Goal: Task Accomplishment & Management: Use online tool/utility

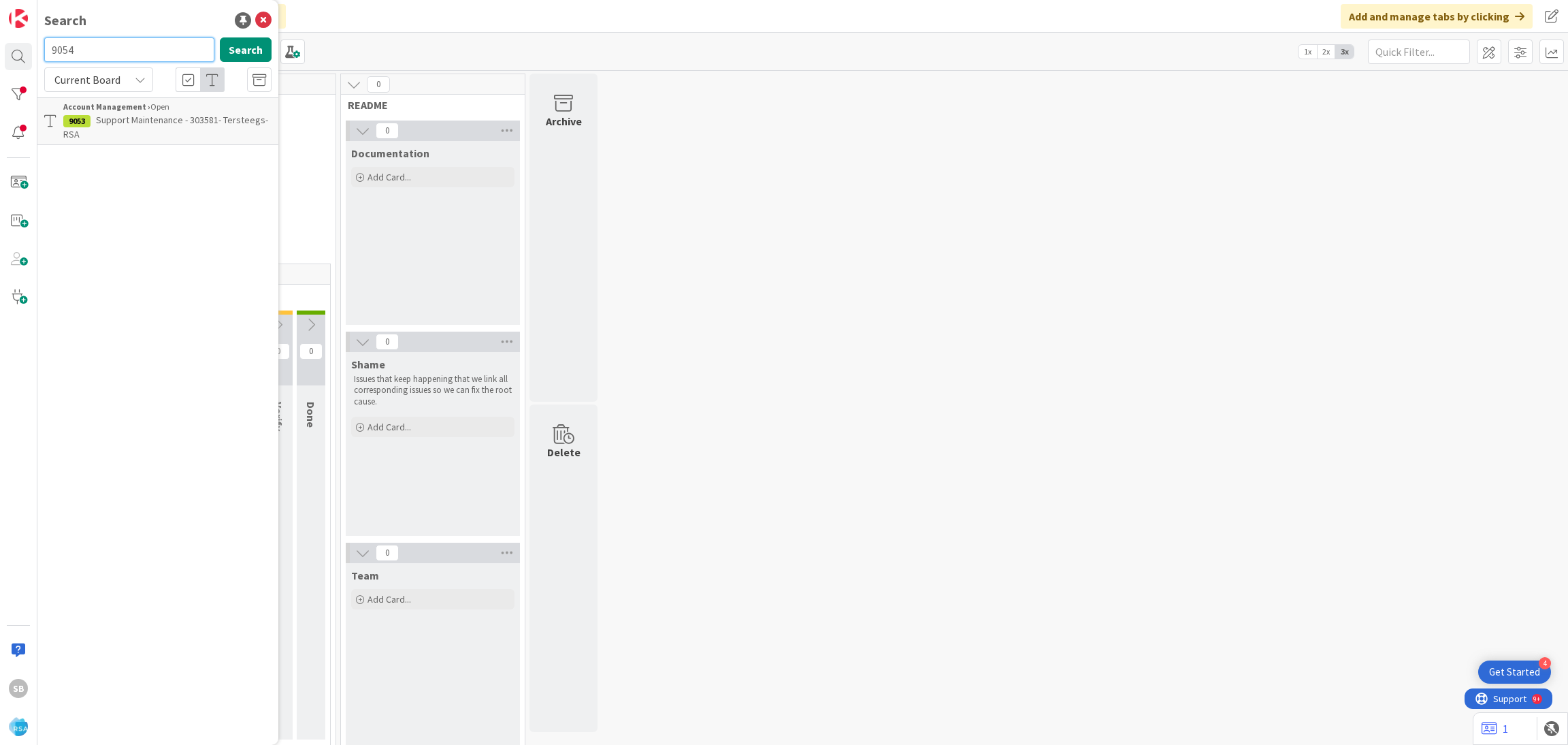
type input "9054"
click at [146, 126] on p "Support Maintenance - 303604- Sunshine Food- RSA" at bounding box center [167, 128] width 208 height 29
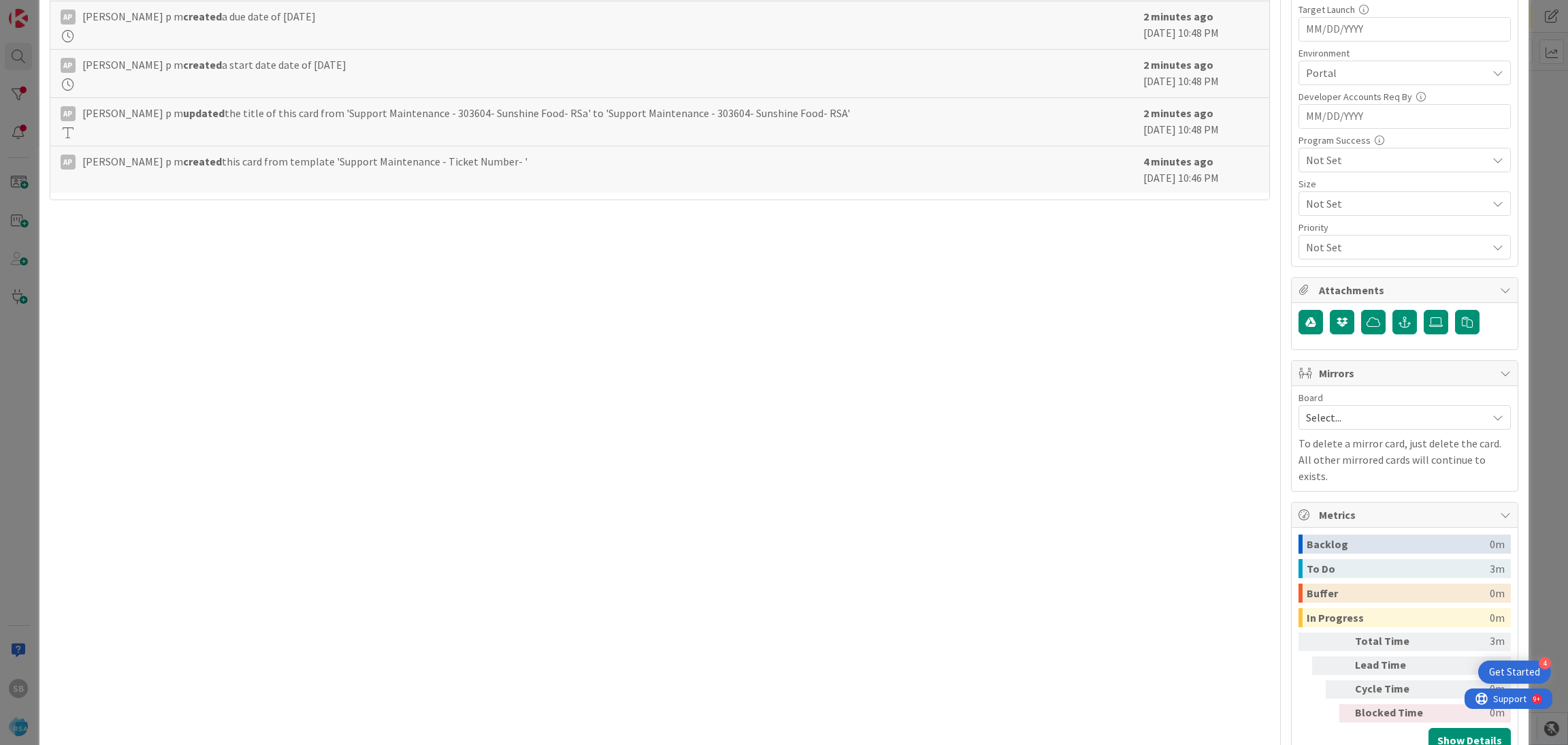
click at [1325, 418] on span "Select..." at bounding box center [1393, 417] width 174 height 19
click at [1324, 508] on span "Software Development" at bounding box center [1413, 506] width 180 height 21
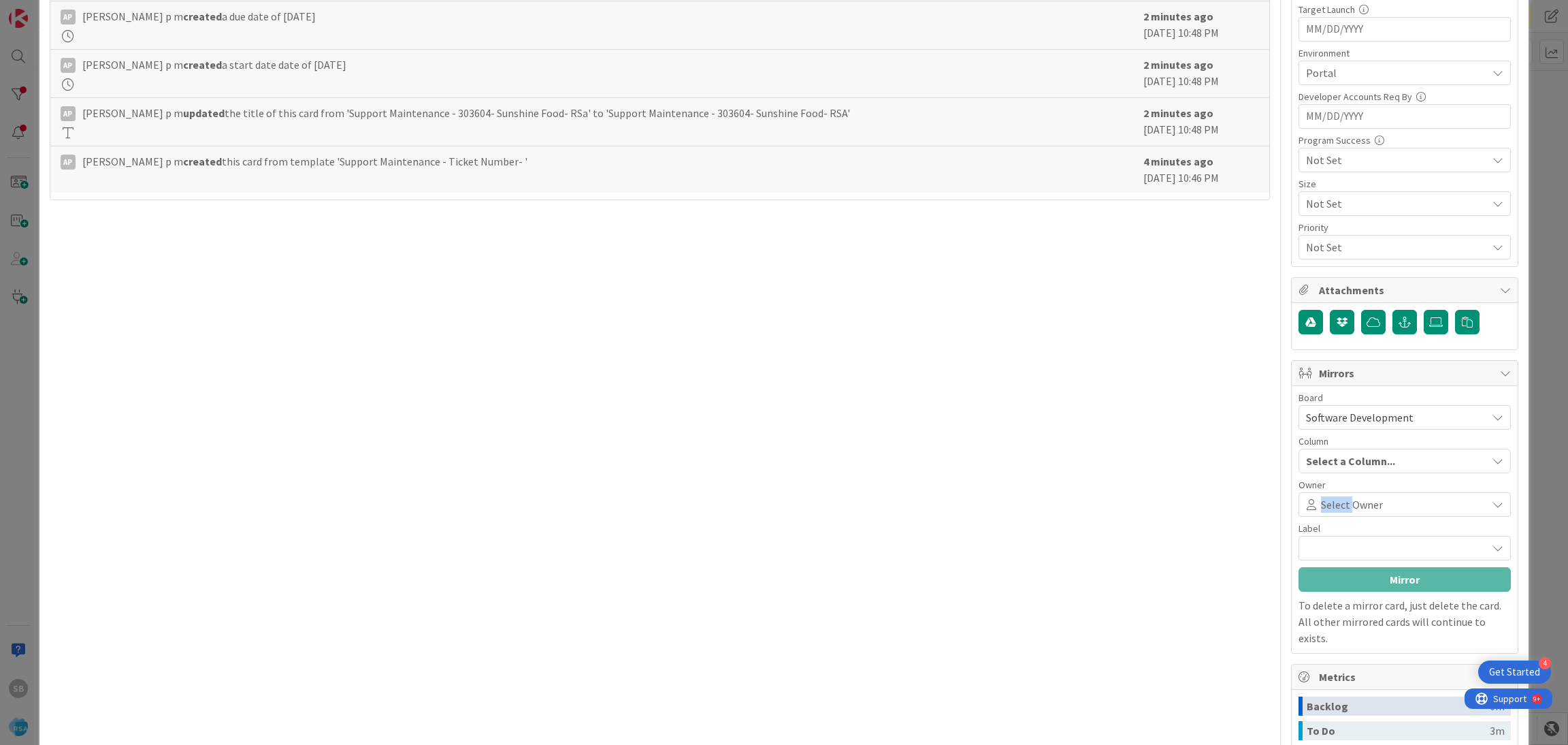
click at [1324, 508] on span "Select Owner" at bounding box center [1352, 504] width 62 height 17
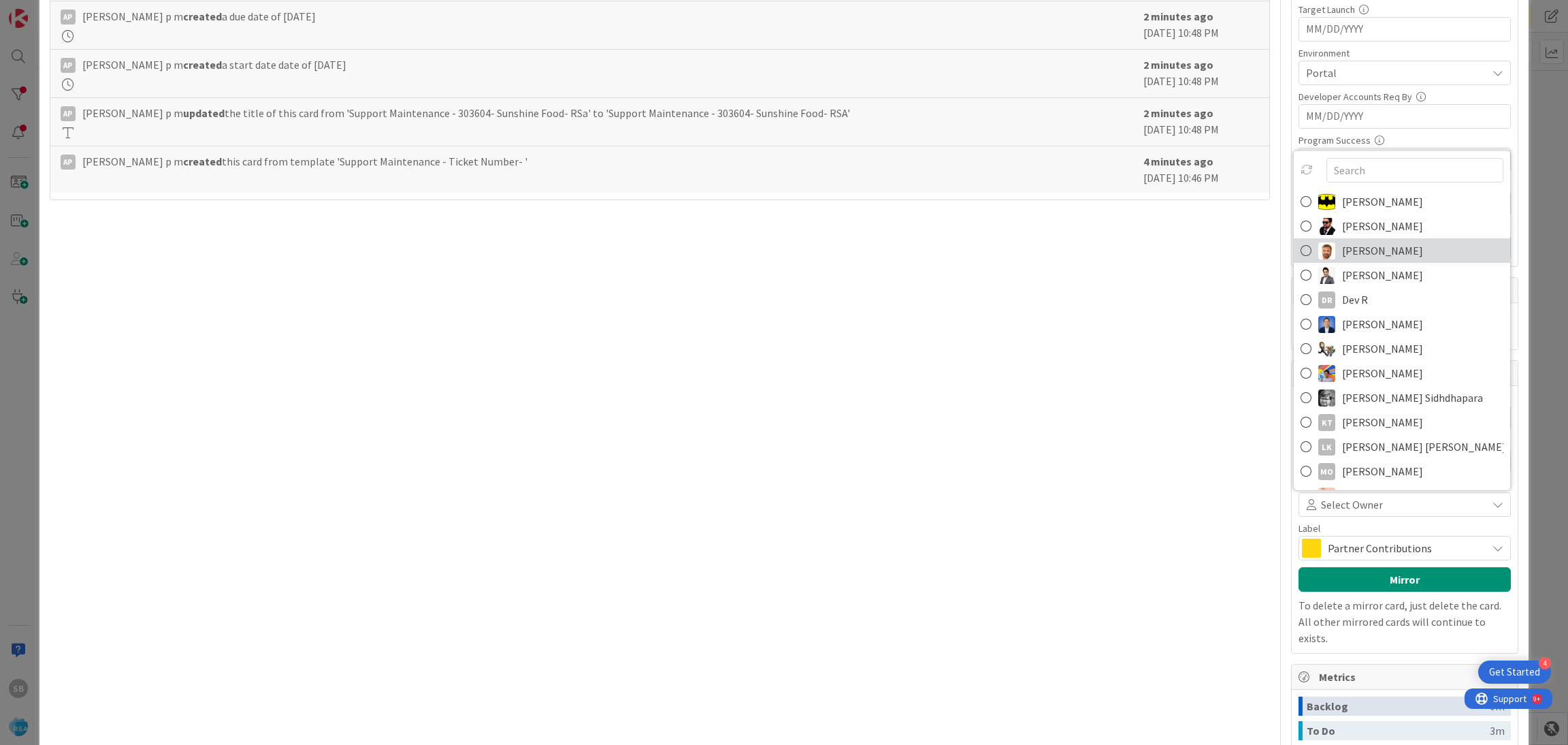
click at [1342, 254] on span "[PERSON_NAME]" at bounding box center [1383, 250] width 81 height 21
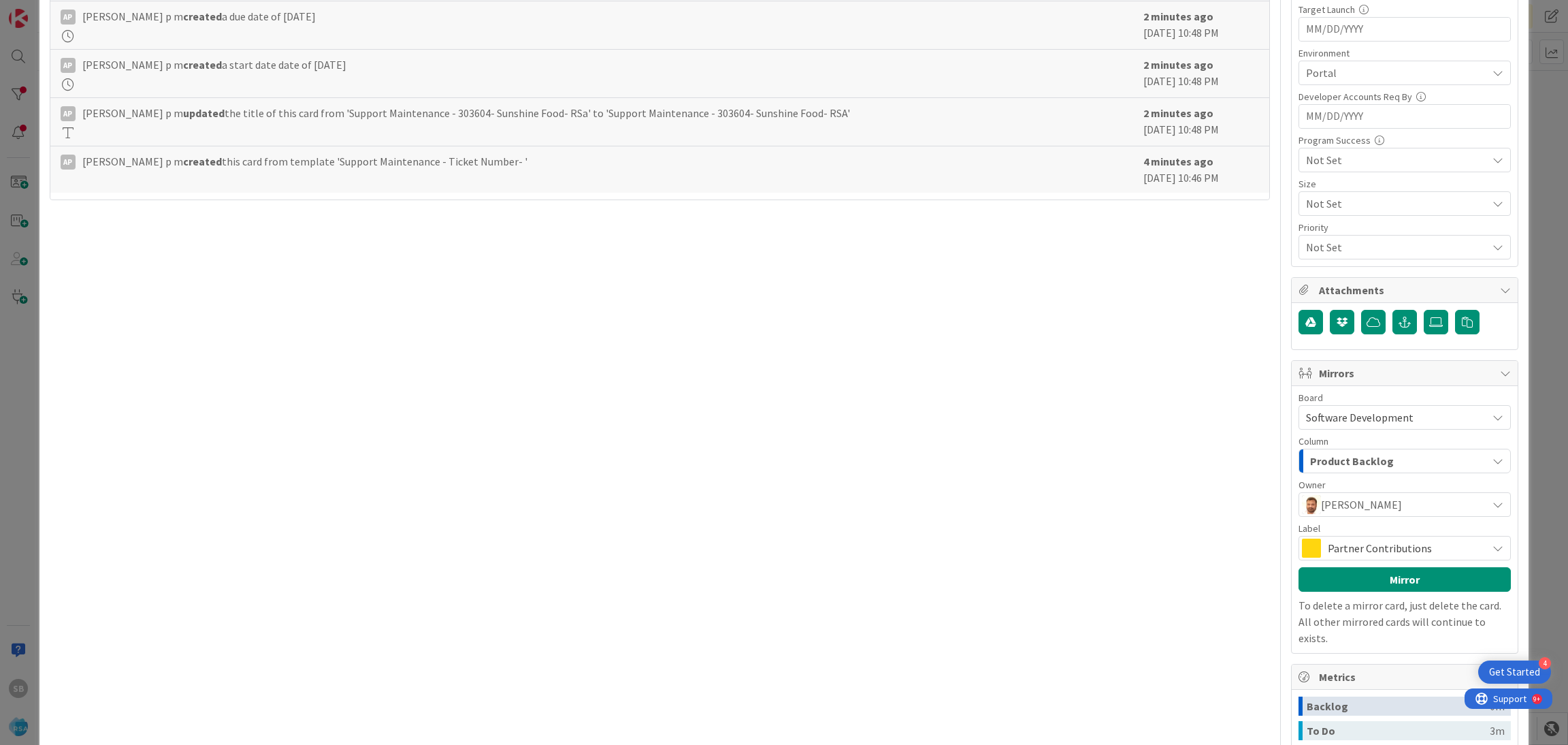
click at [1329, 548] on span "Partner Contributions" at bounding box center [1404, 548] width 152 height 19
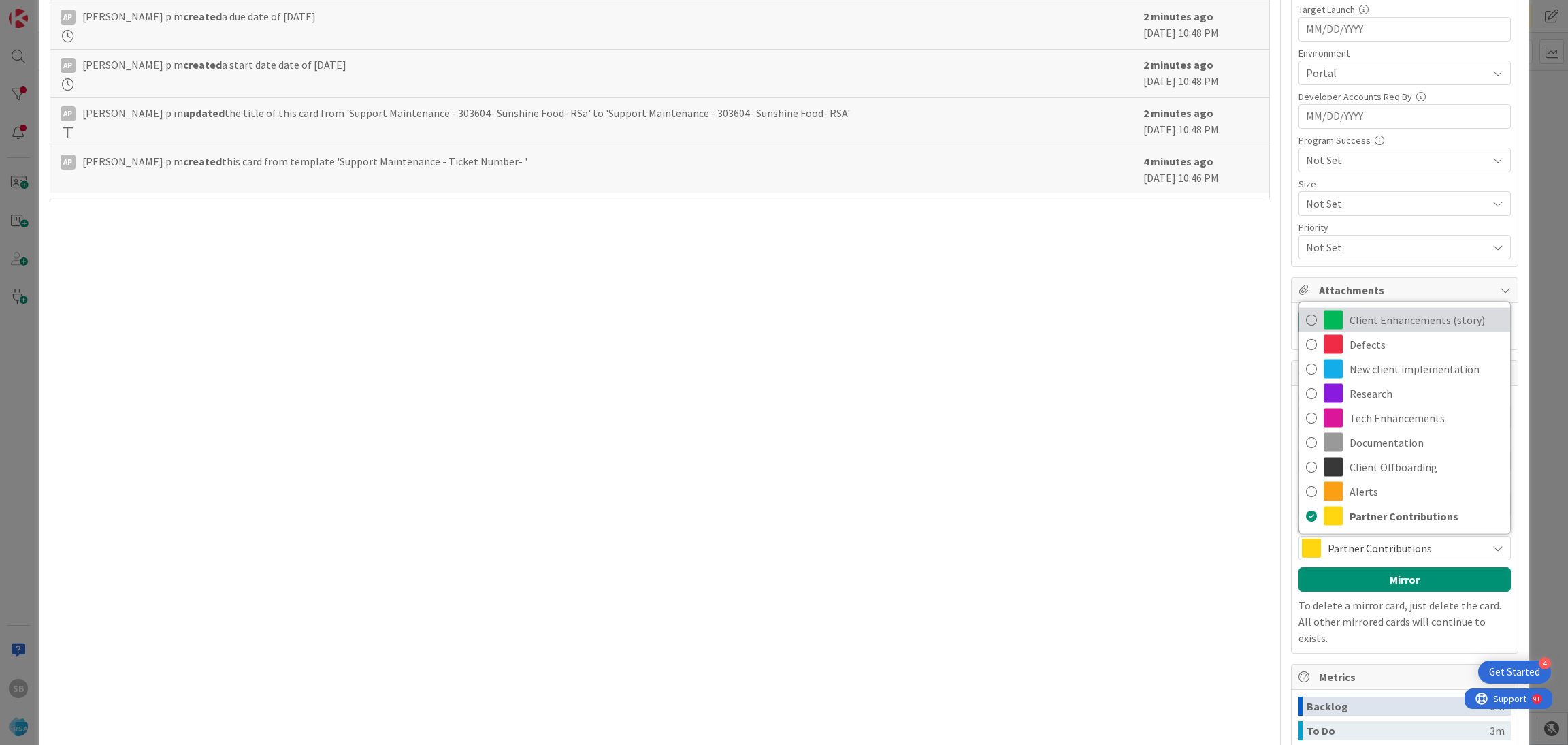
click at [1406, 329] on span "Client Enhancements (story)" at bounding box center [1426, 320] width 154 height 21
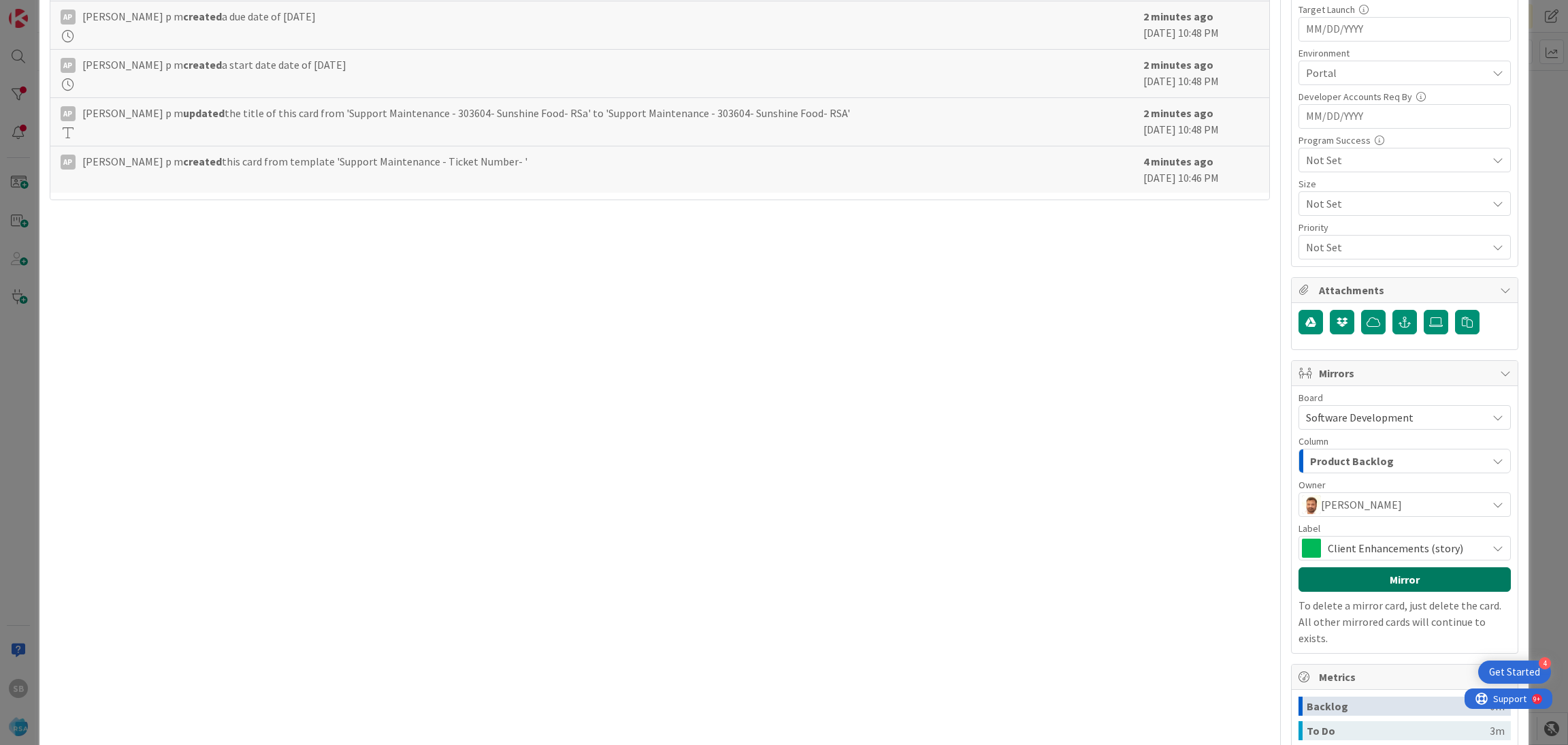
click at [1379, 585] on button "Mirror" at bounding box center [1405, 579] width 212 height 25
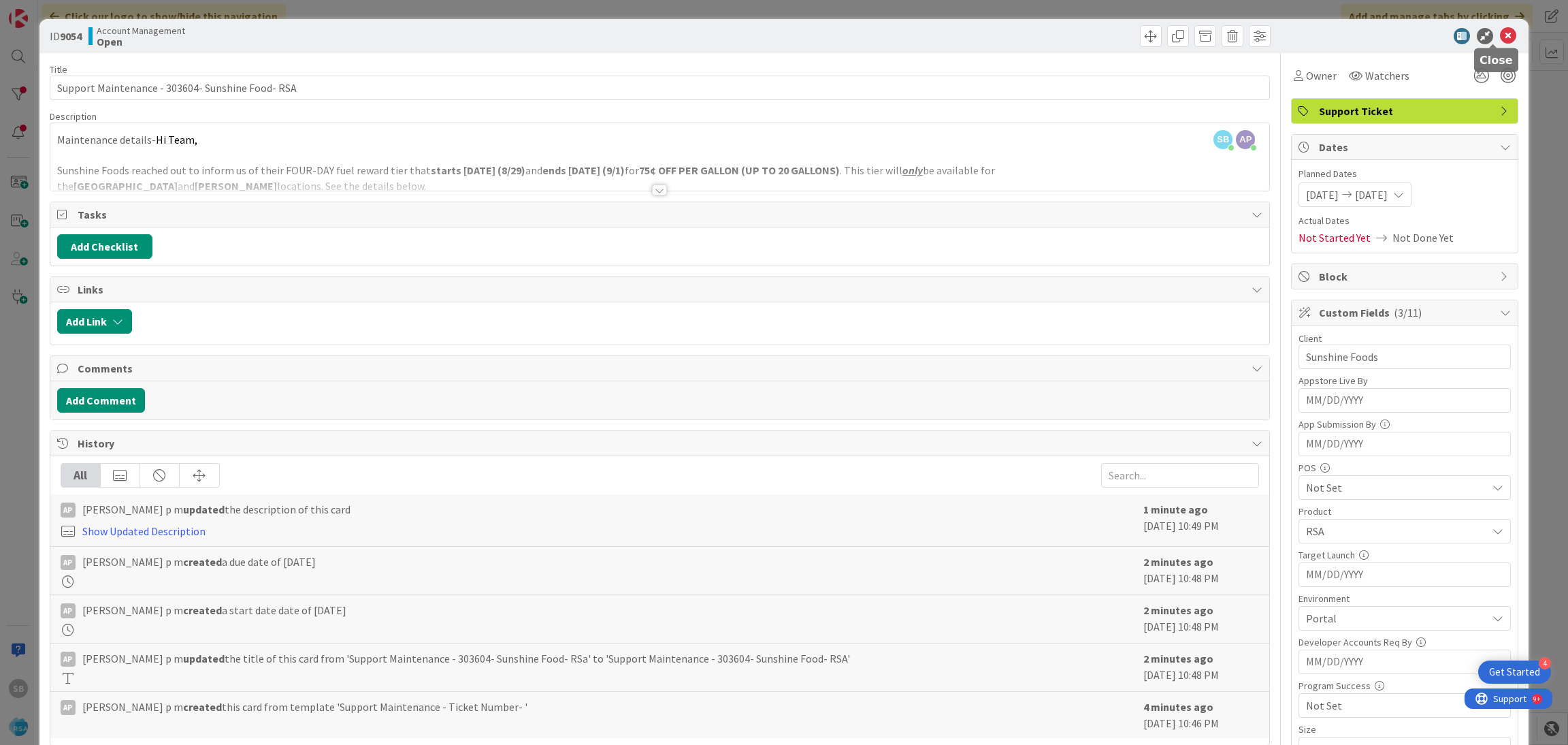
click at [1500, 33] on icon at bounding box center [1508, 36] width 17 height 17
